Goal: Find specific page/section: Find specific page/section

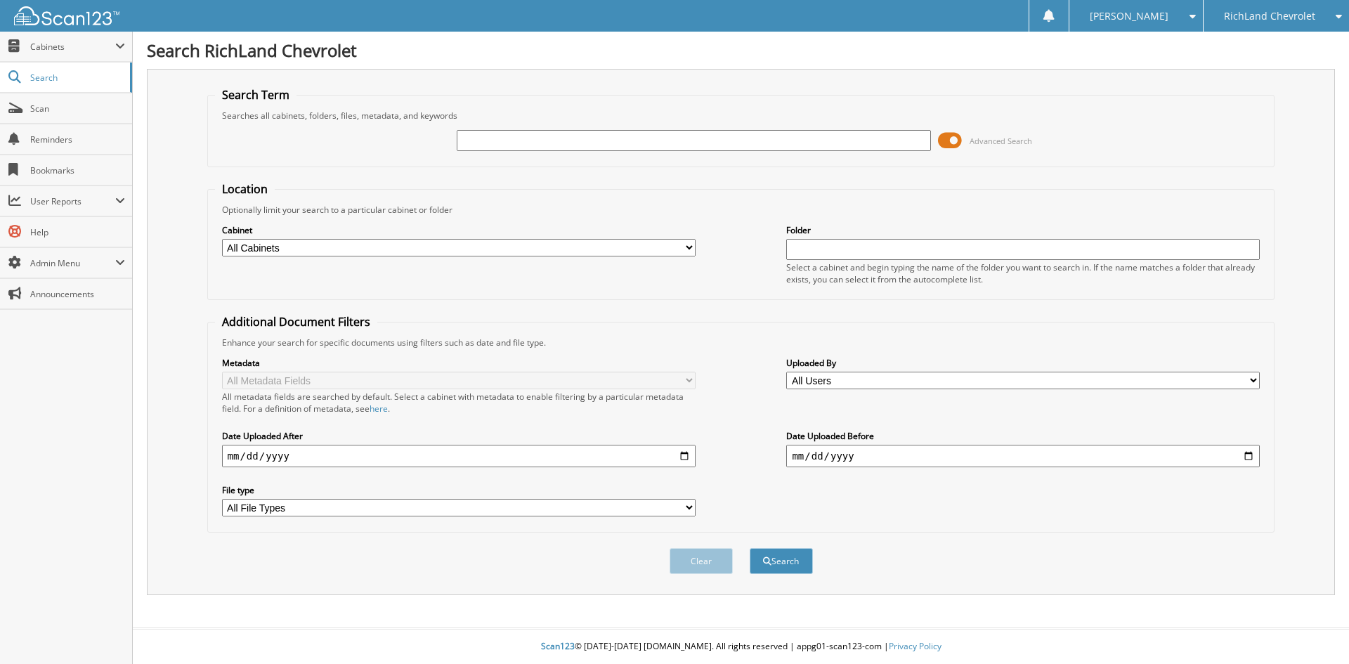
click at [664, 143] on input "text" at bounding box center [694, 140] width 474 height 21
type input "GP873A"
click at [750, 548] on button "Search" at bounding box center [781, 561] width 63 height 26
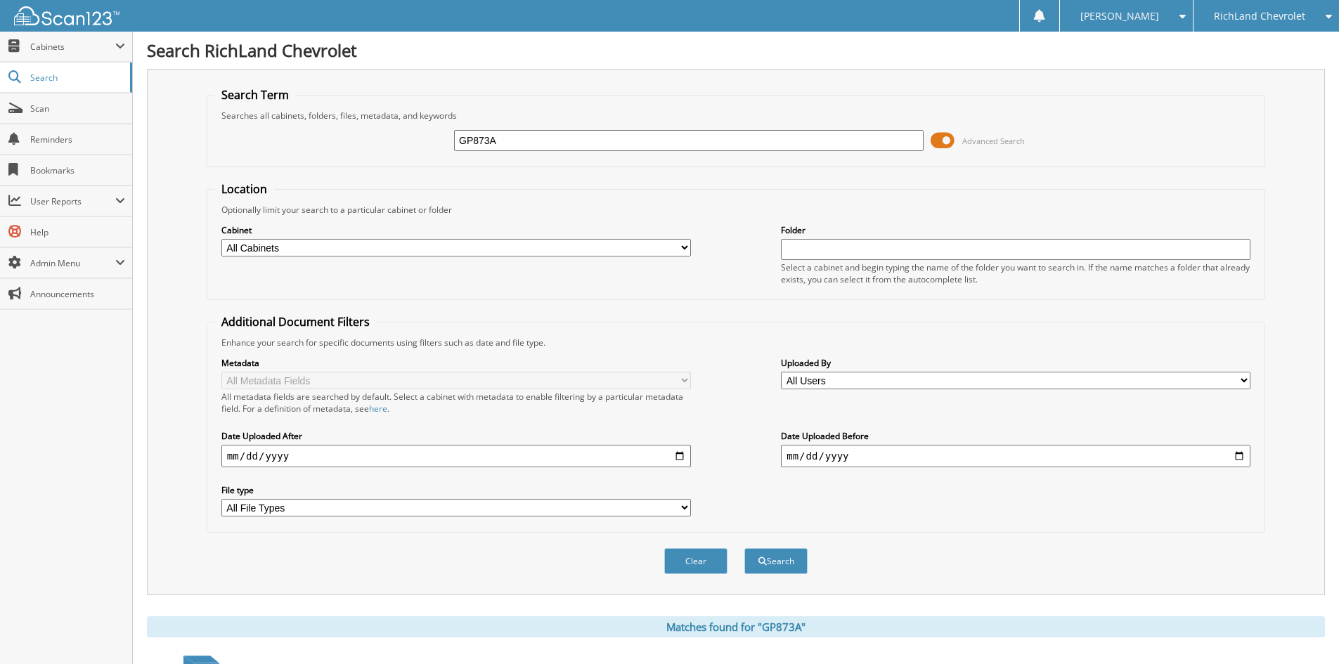
scroll to position [200, 0]
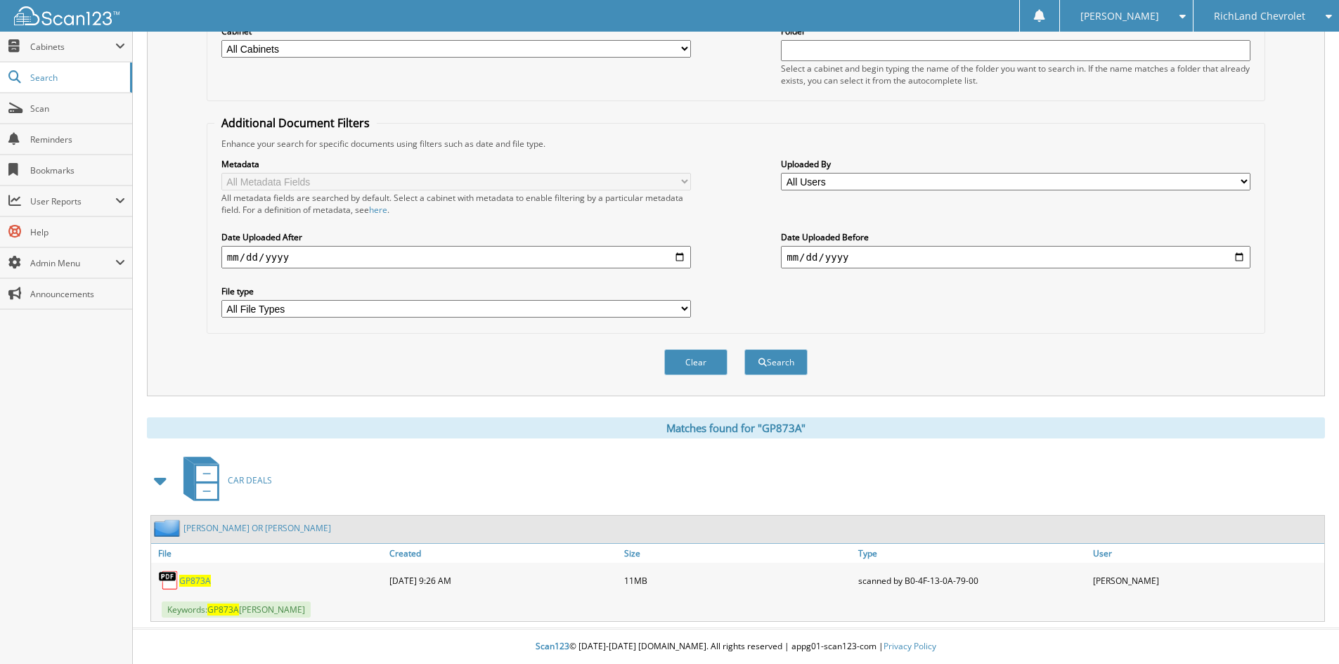
click at [181, 577] on span "GP873A" at bounding box center [195, 581] width 32 height 12
